Goal: Task Accomplishment & Management: Use online tool/utility

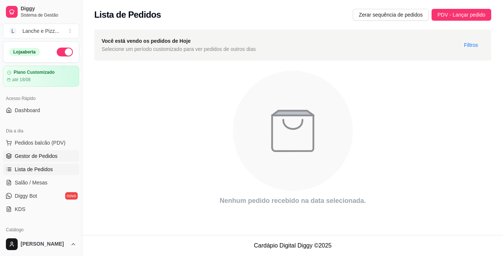
click at [56, 155] on link "Gestor de Pedidos" at bounding box center [41, 156] width 76 height 12
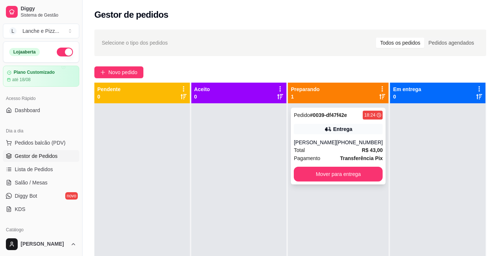
click at [317, 126] on div "Entrega" at bounding box center [338, 129] width 89 height 10
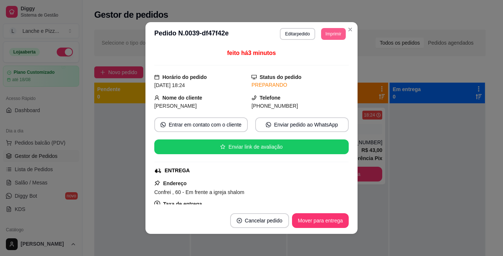
click at [330, 34] on button "Imprimir" at bounding box center [333, 34] width 25 height 12
click at [333, 34] on button "Imprimir" at bounding box center [334, 33] width 24 height 11
click at [310, 58] on button "IMPRESSORA" at bounding box center [317, 59] width 52 height 11
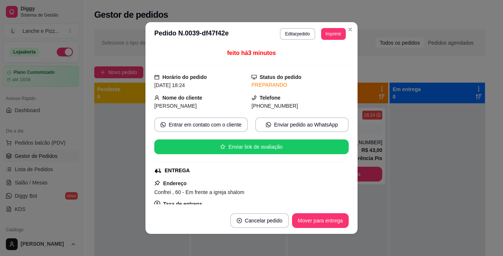
click at [350, 29] on div "Selecione o tipo dos pedidos Todos os pedidos Pedidos agendados Novo pedido Pen…" at bounding box center [290, 186] width 415 height 322
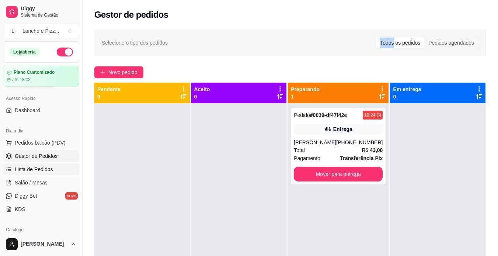
click at [40, 170] on span "Lista de Pedidos" at bounding box center [34, 168] width 38 height 7
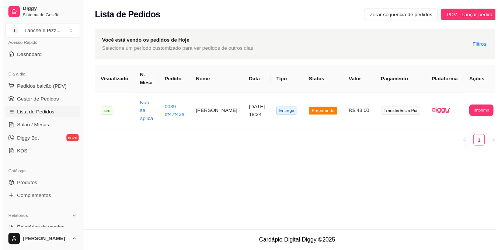
scroll to position [37, 0]
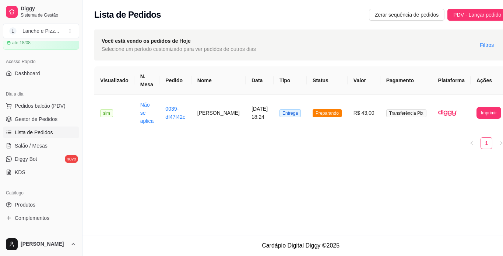
click at [3, 126] on link "Lista de Pedidos" at bounding box center [41, 132] width 76 height 12
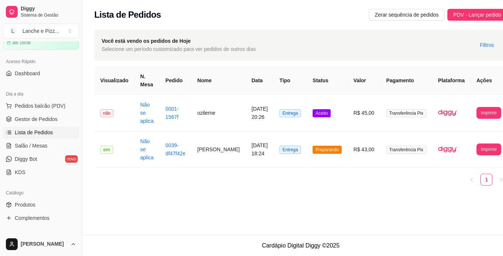
click at [3, 126] on link "Lista de Pedidos" at bounding box center [41, 132] width 76 height 12
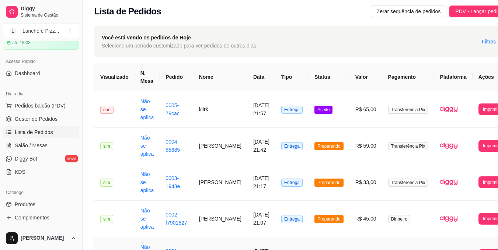
scroll to position [0, 0]
